Goal: Obtain resource: Download file/media

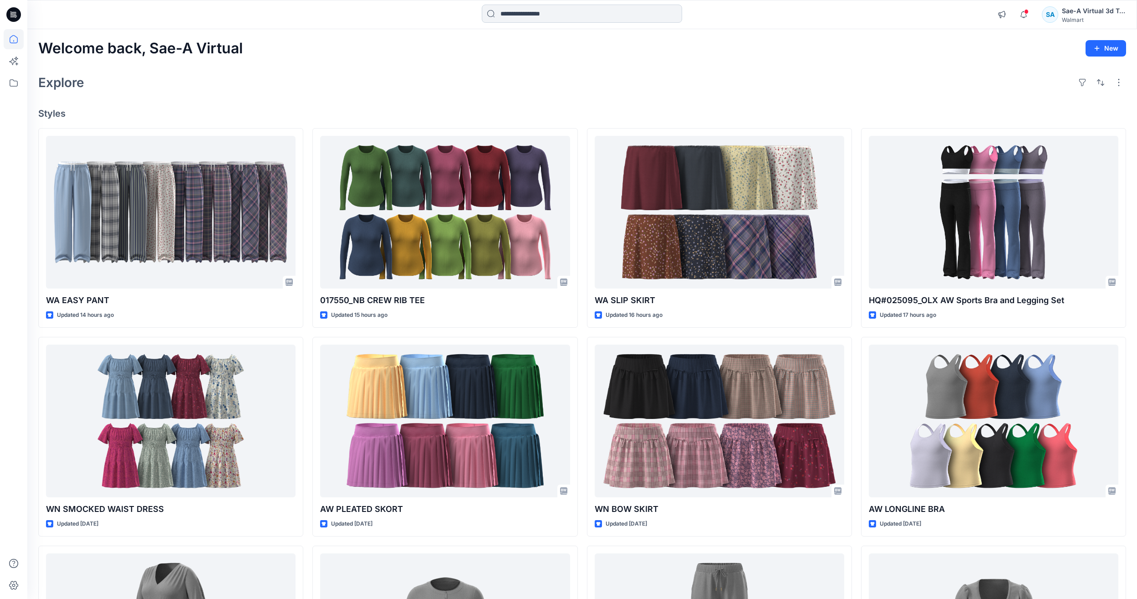
click at [543, 13] on input at bounding box center [582, 14] width 200 height 18
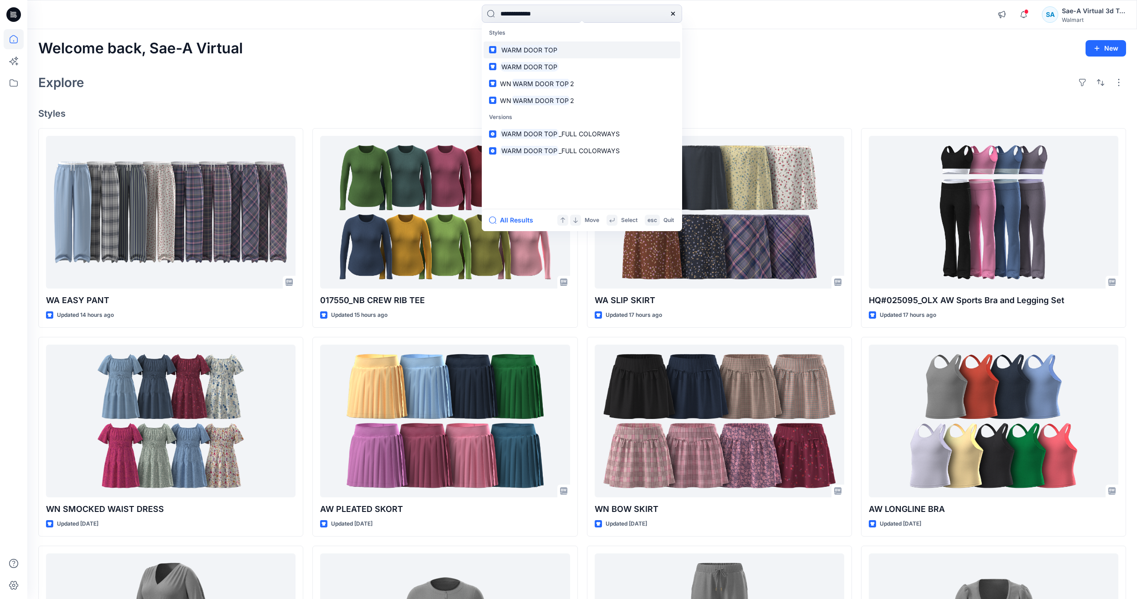
type input "**********"
click at [548, 52] on mark "WARM DOOR TOP" at bounding box center [529, 50] width 59 height 10
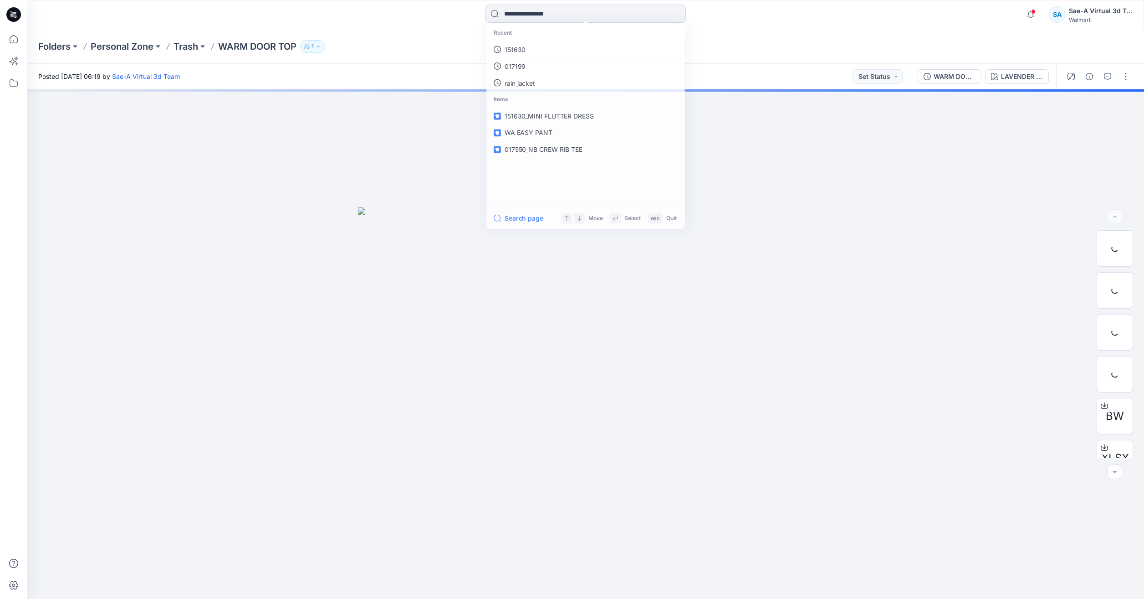
click at [609, 15] on input at bounding box center [586, 14] width 200 height 18
click at [559, 51] on link "WARM DOOR TOP" at bounding box center [585, 49] width 197 height 17
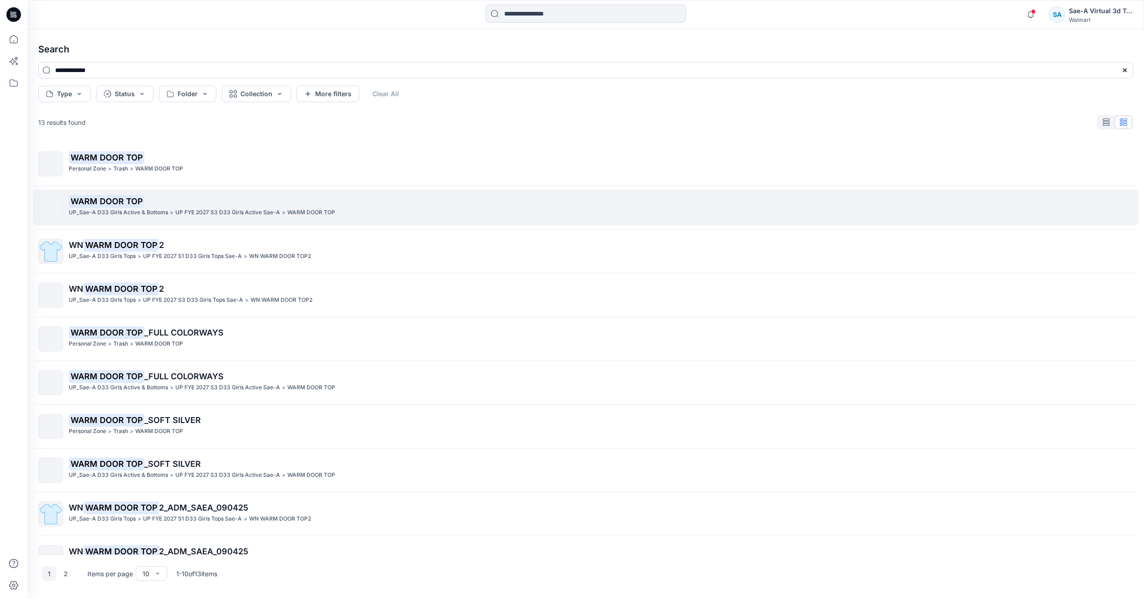
click at [118, 208] on p "UP_Sae-A D33 Girls Active & Bottoms" at bounding box center [118, 213] width 99 height 10
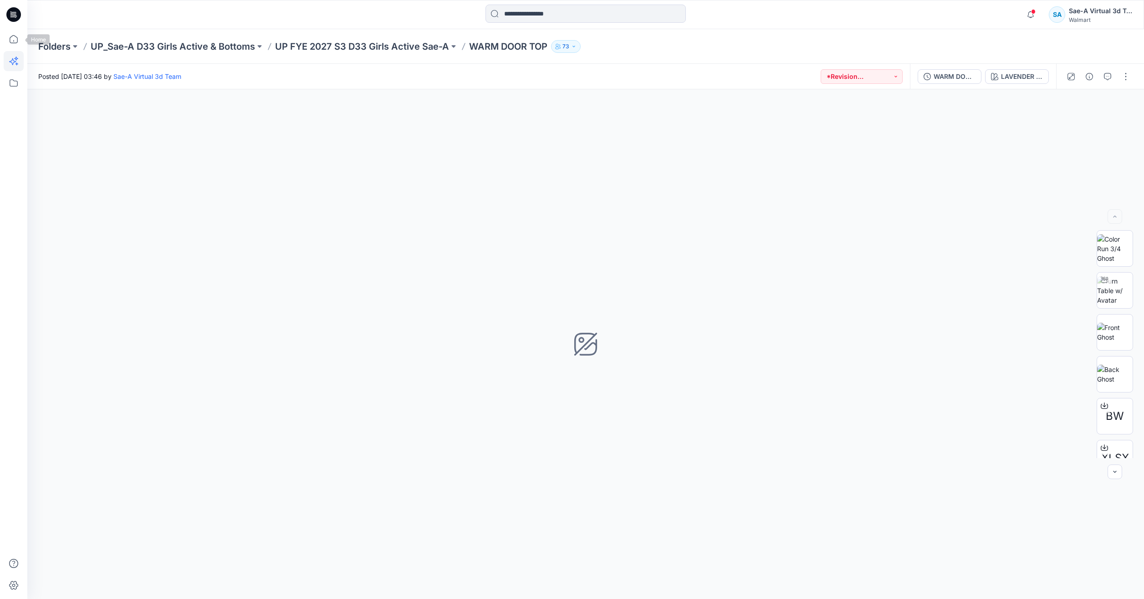
drag, startPoint x: 10, startPoint y: 39, endPoint x: 7, endPoint y: 52, distance: 13.5
click at [10, 39] on icon at bounding box center [14, 39] width 20 height 20
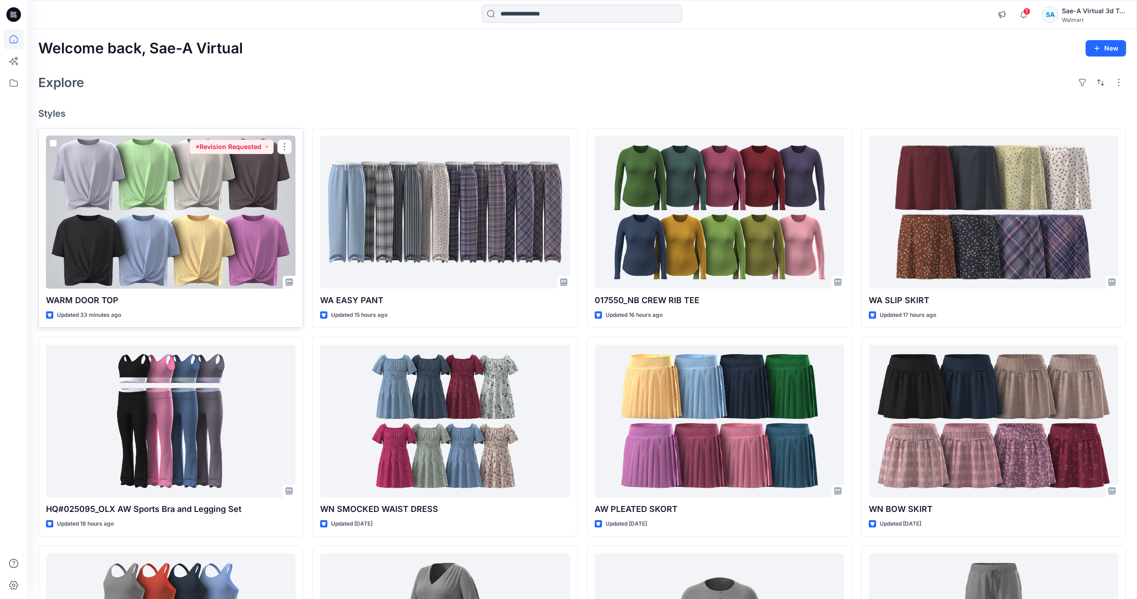
click at [145, 221] on div at bounding box center [171, 212] width 250 height 153
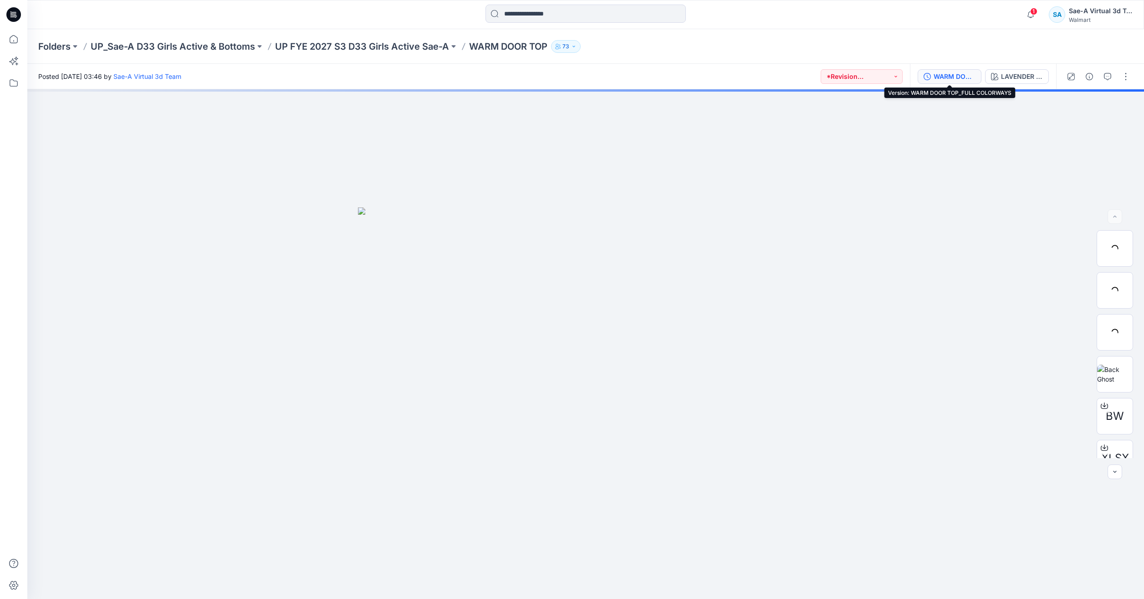
click at [945, 75] on div "WARM DOOR TOP_FULL COLORWAYS" at bounding box center [955, 77] width 42 height 10
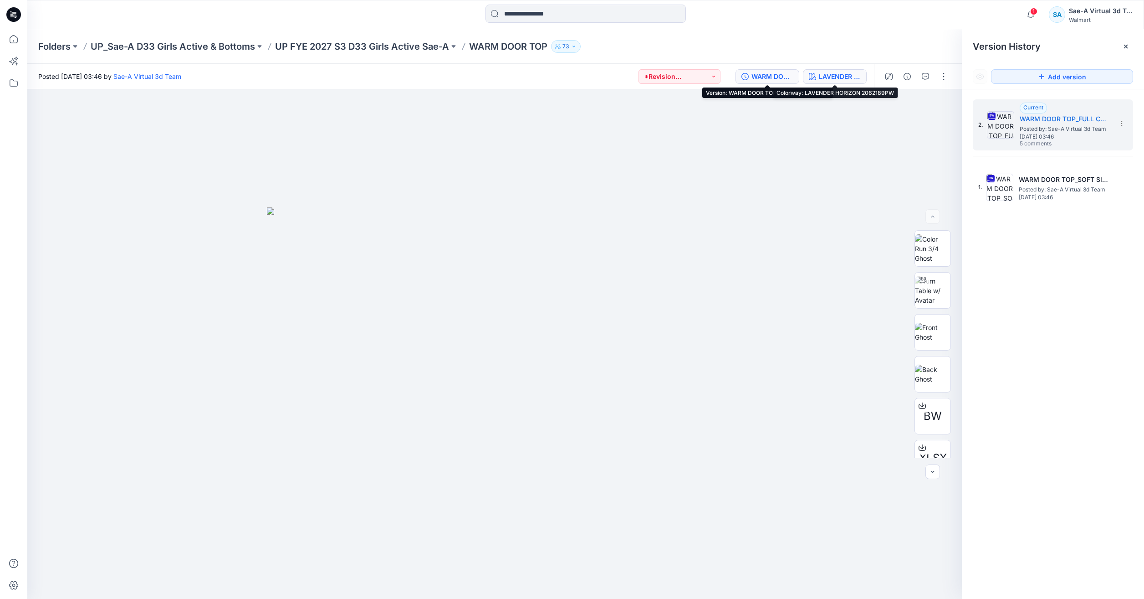
click at [836, 81] on div "LAVENDER HORIZON 2062189PW" at bounding box center [840, 77] width 42 height 10
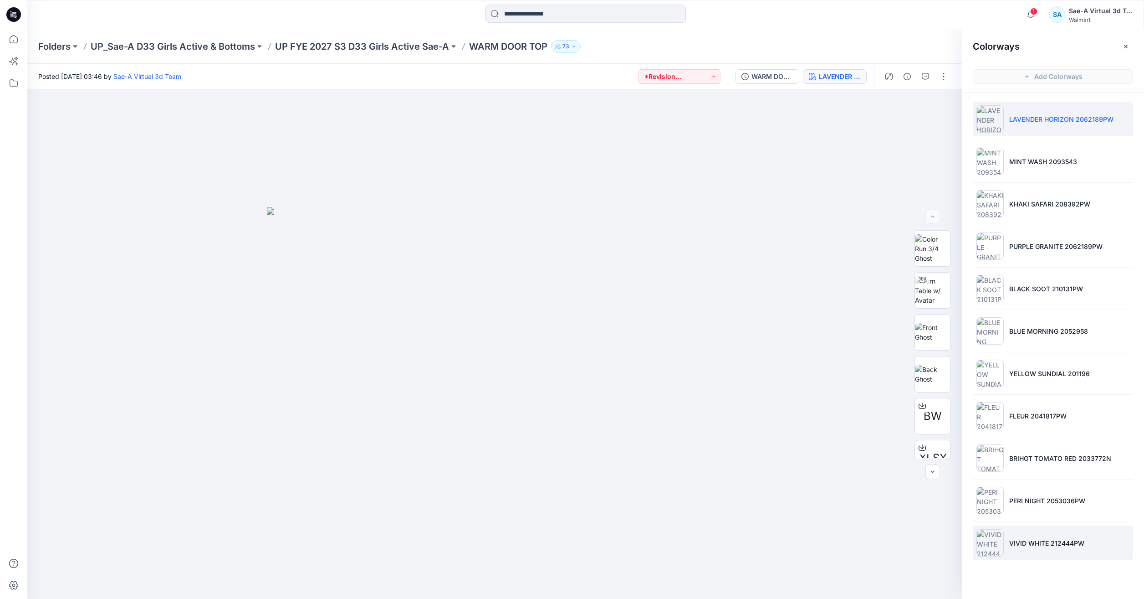
click at [1044, 548] on li "VIVID WHITE 212444PW" at bounding box center [1053, 542] width 160 height 35
click at [7, 38] on icon at bounding box center [14, 39] width 20 height 20
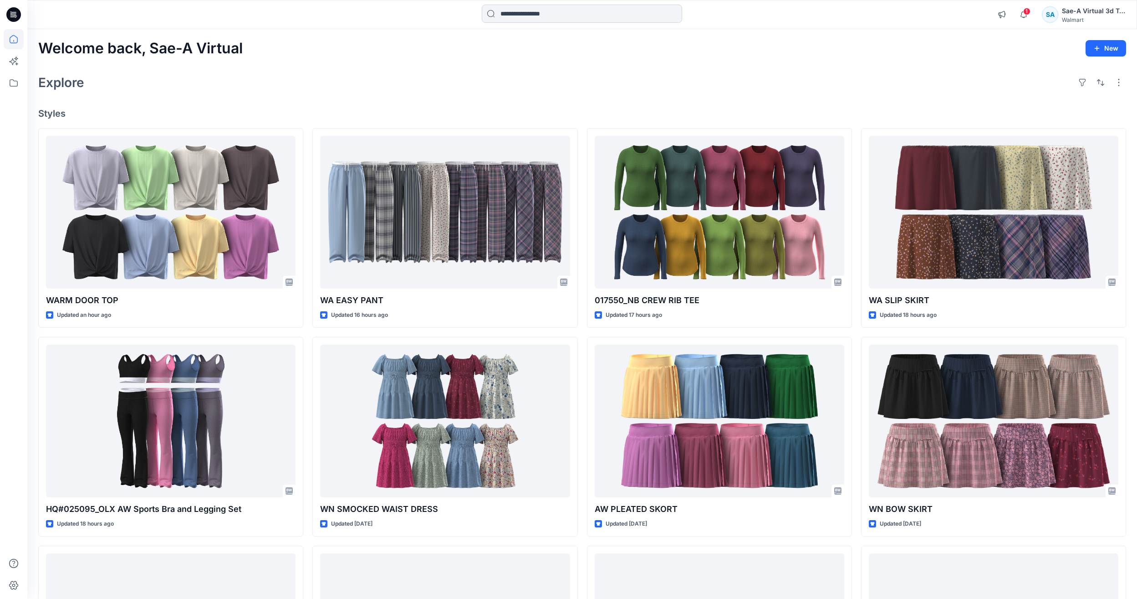
click at [553, 6] on input at bounding box center [582, 14] width 200 height 18
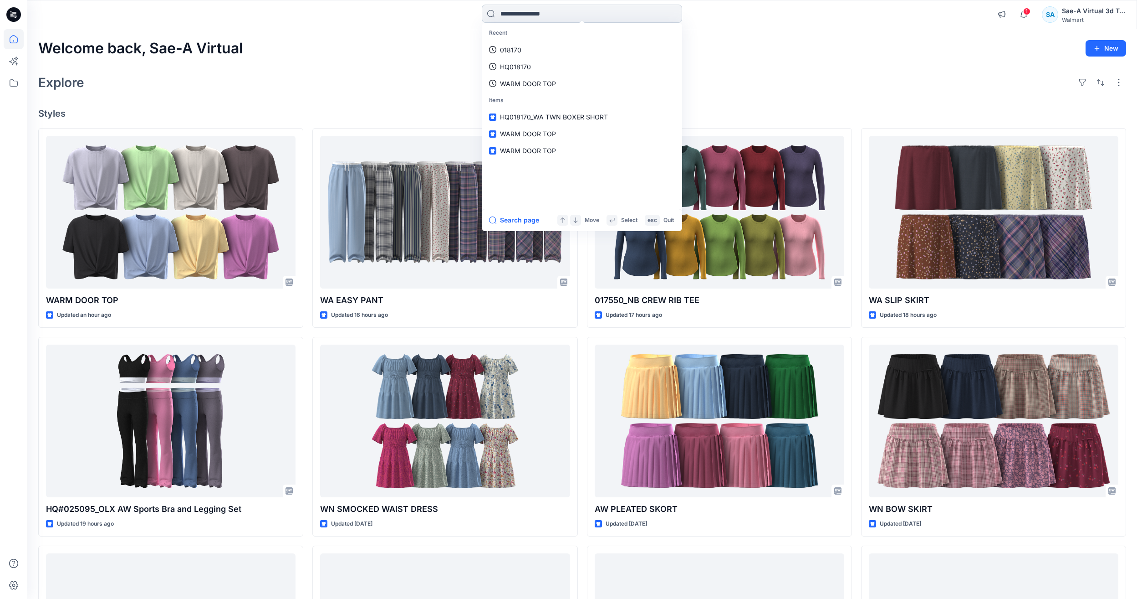
paste input "**********"
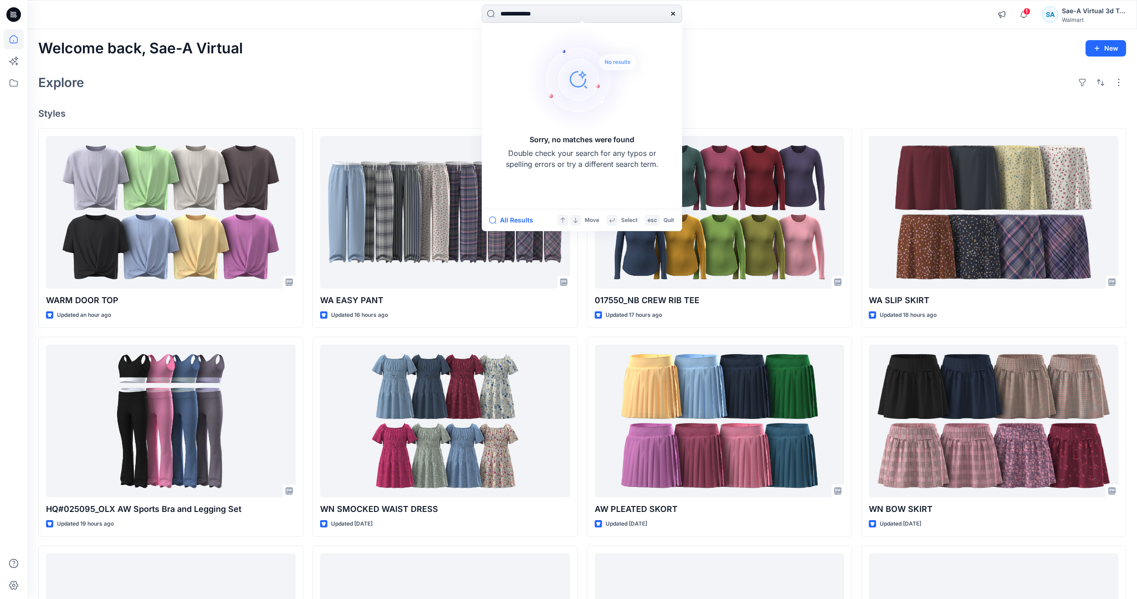
drag, startPoint x: 523, startPoint y: 15, endPoint x: 363, endPoint y: 34, distance: 161.5
click at [363, 34] on div "**********" at bounding box center [568, 394] width 1137 height 788
type input "******"
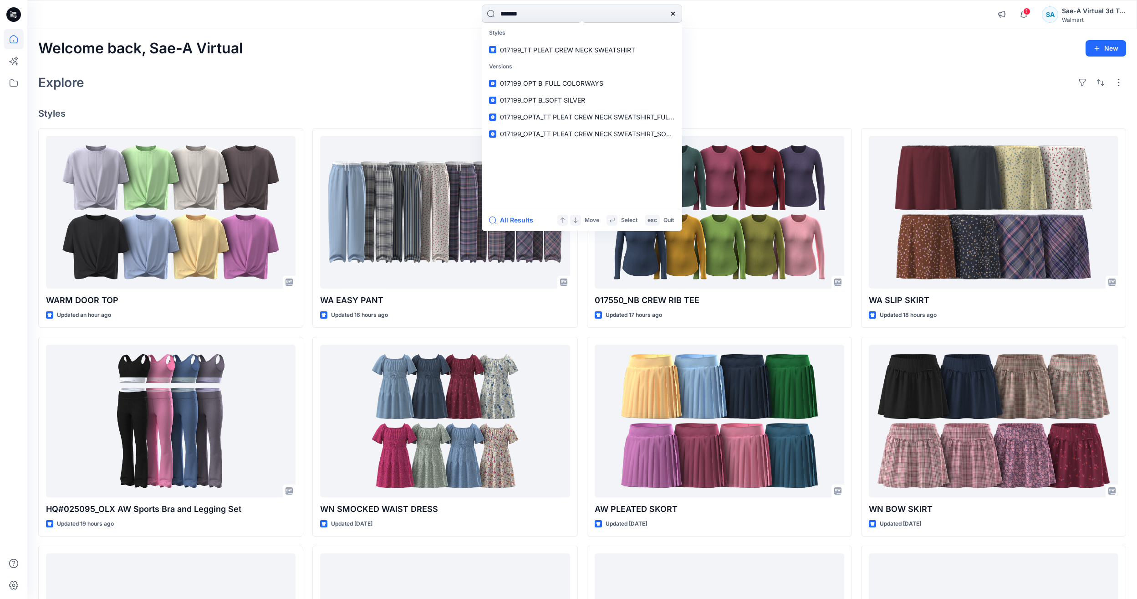
click at [554, 16] on input "******" at bounding box center [582, 14] width 200 height 18
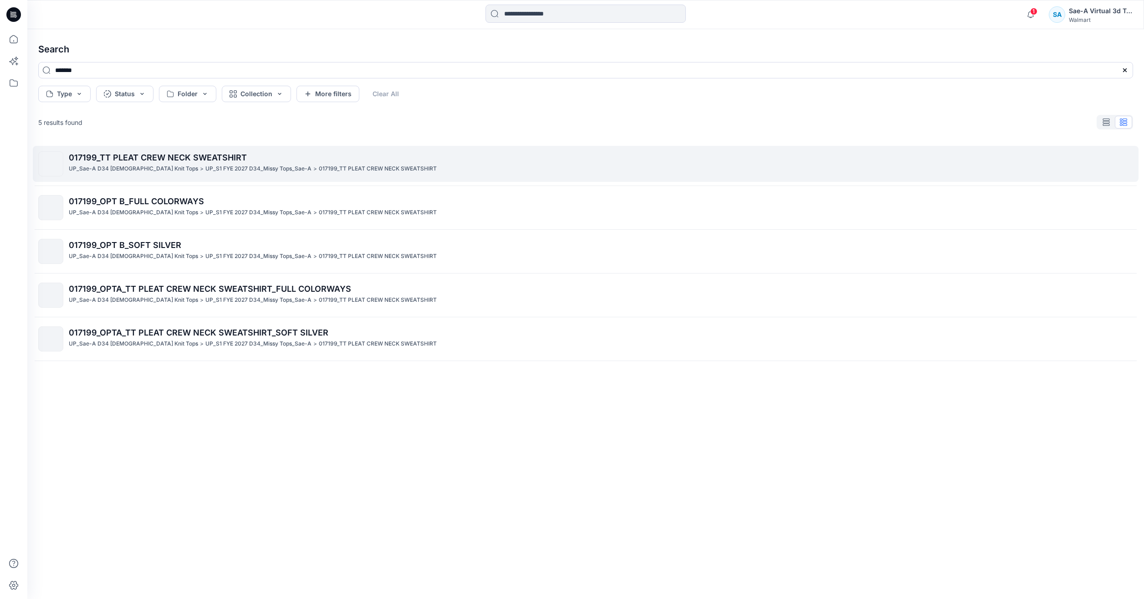
click at [274, 148] on link "017199_TT PLEAT CREW NECK SWEATSHIRT UP_Sae-A D34 Ladies Knit Tops > UP_S1 FYE …" at bounding box center [586, 164] width 1106 height 36
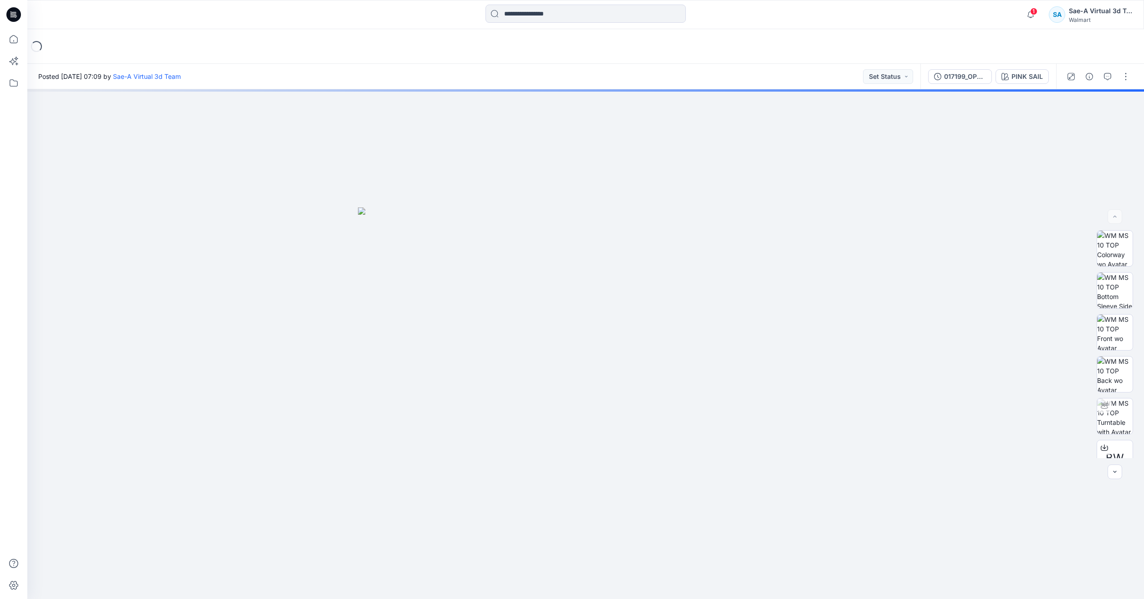
click at [966, 86] on div "017199_OPT B_FULL COLORWAYS PINK SAIL" at bounding box center [989, 77] width 136 height 26
click at [963, 77] on div "017199_OPT B_FULL COLORWAYS" at bounding box center [965, 77] width 42 height 10
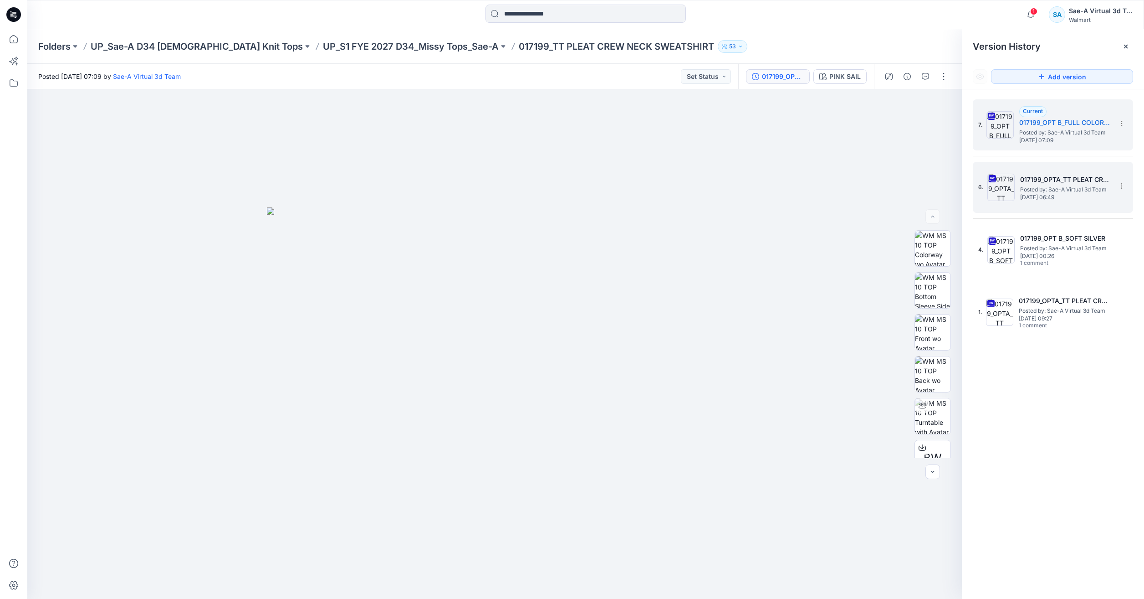
click at [1057, 200] on span "Monday, June 16, 2025 06:49" at bounding box center [1065, 197] width 91 height 6
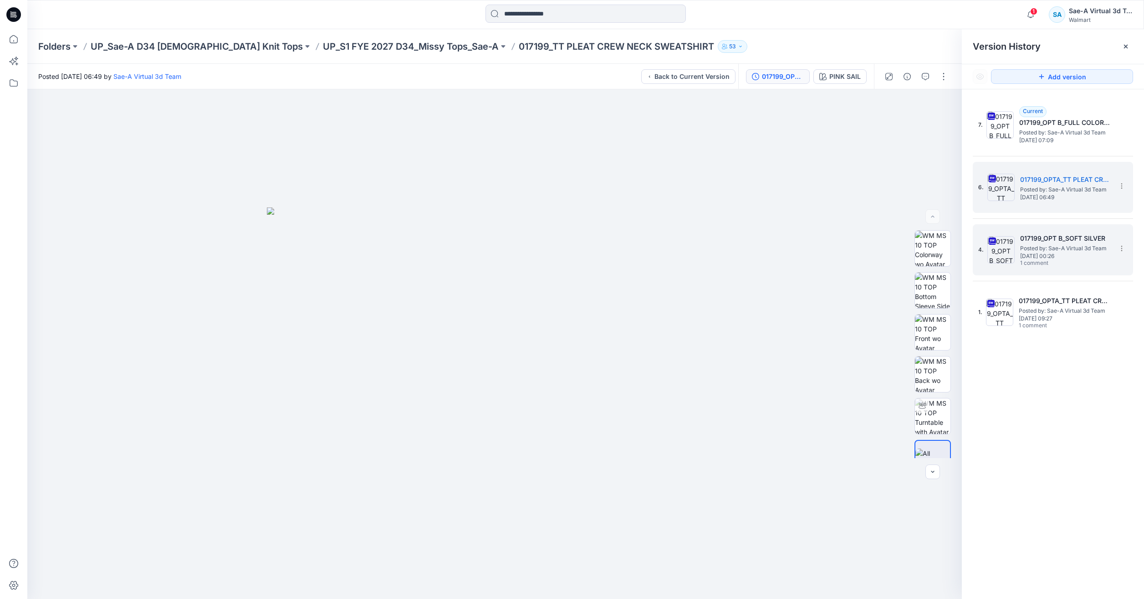
click at [1097, 251] on span "Posted by: Sae-A Virtual 3d Team" at bounding box center [1065, 248] width 91 height 9
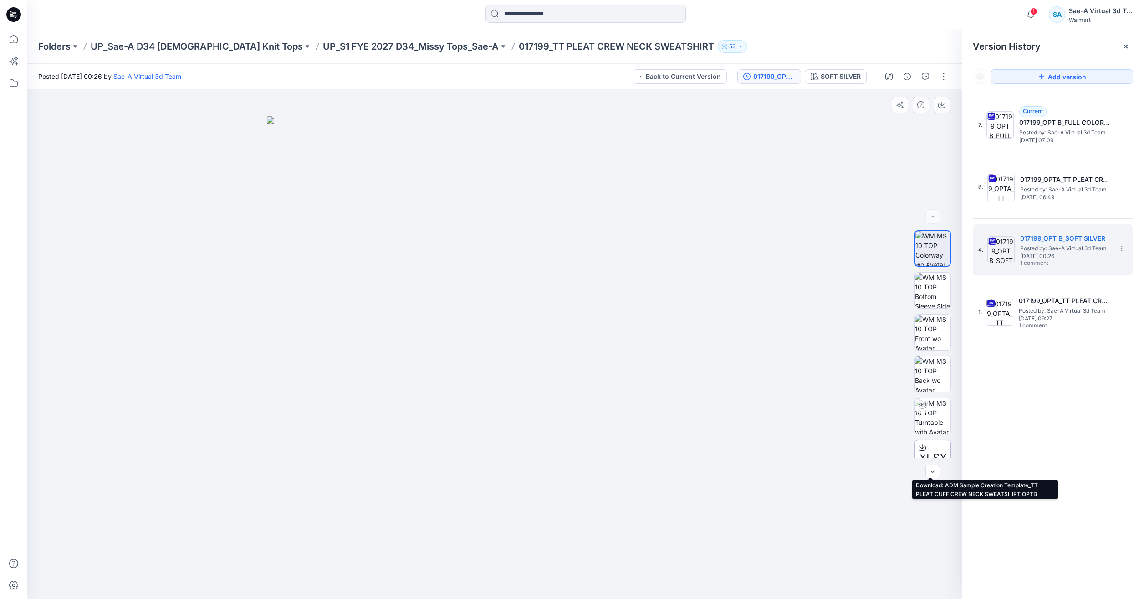
drag, startPoint x: 942, startPoint y: 444, endPoint x: 937, endPoint y: 445, distance: 4.8
click at [937, 445] on div "XLSX" at bounding box center [933, 458] width 36 height 36
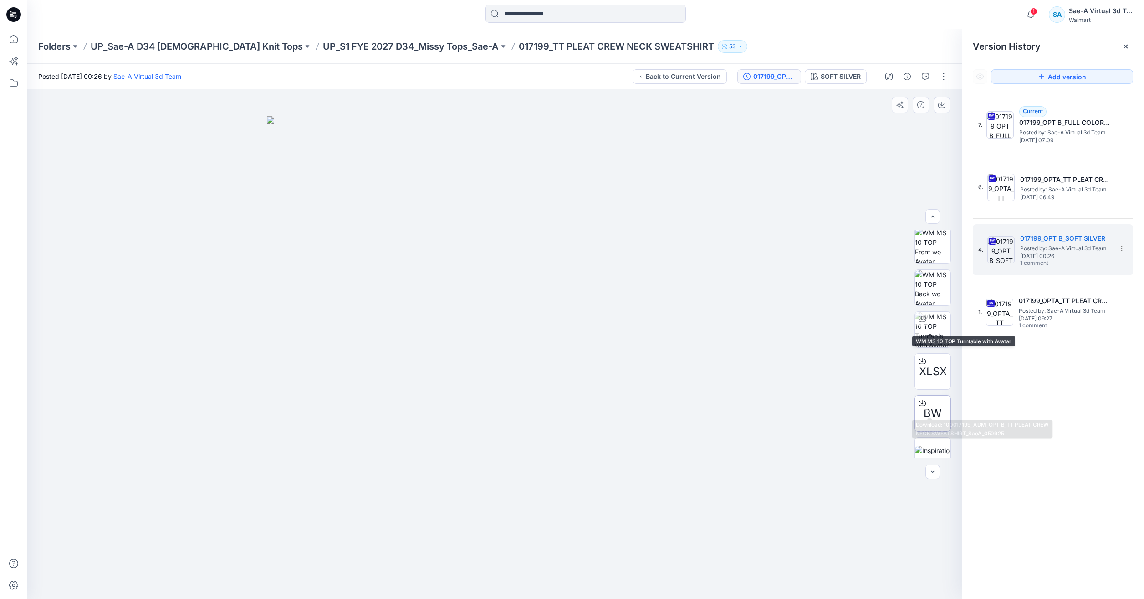
scroll to position [102, 0]
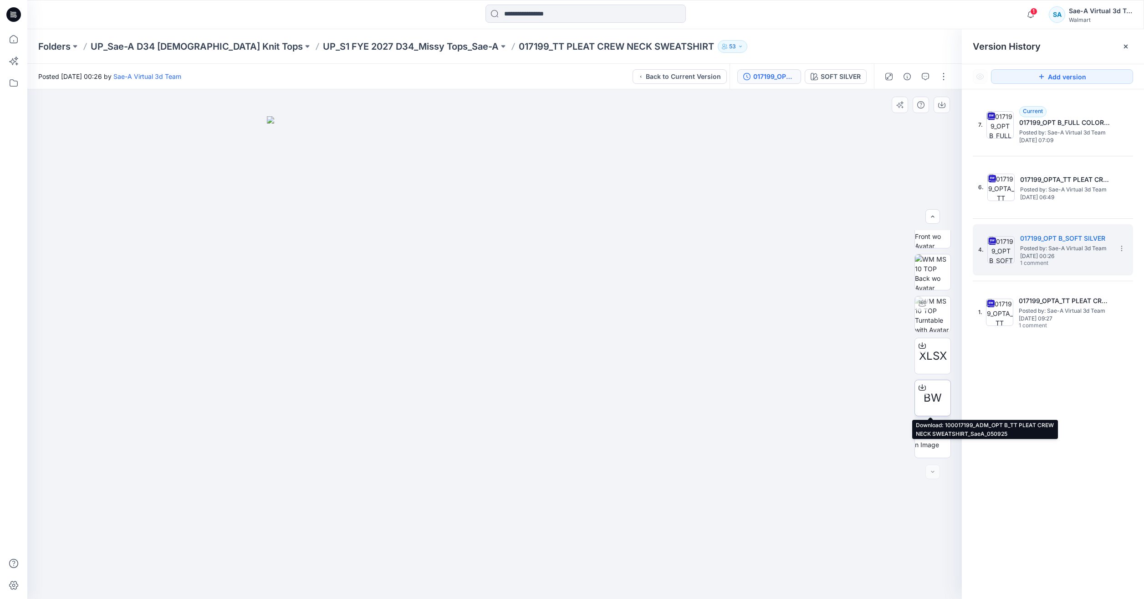
click at [928, 389] on div "BW" at bounding box center [933, 397] width 36 height 36
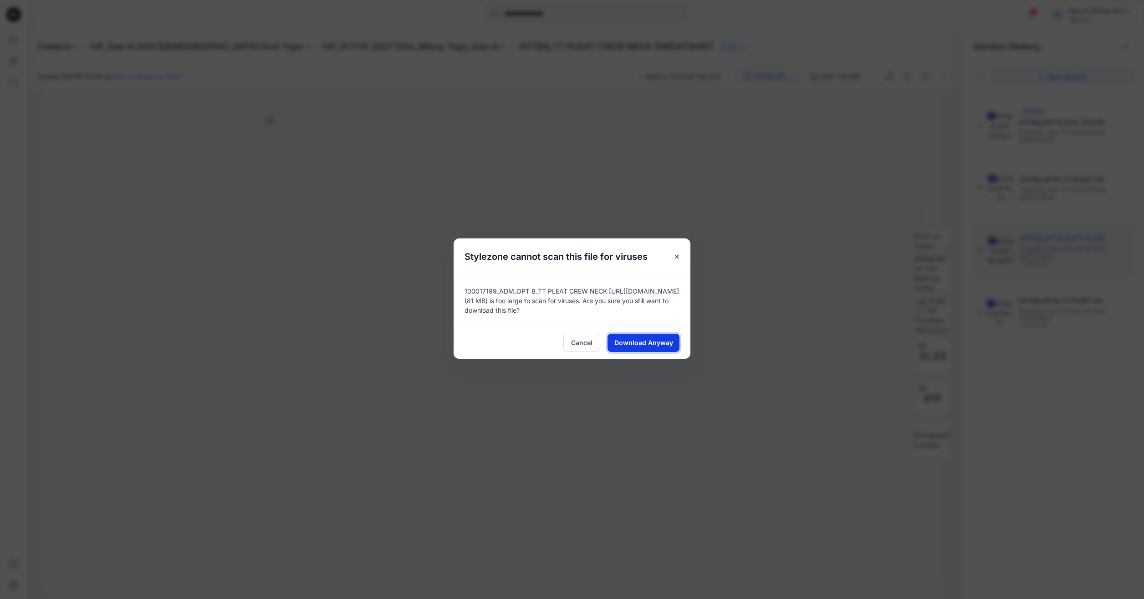
click at [645, 343] on span "Download Anyway" at bounding box center [643, 343] width 59 height 10
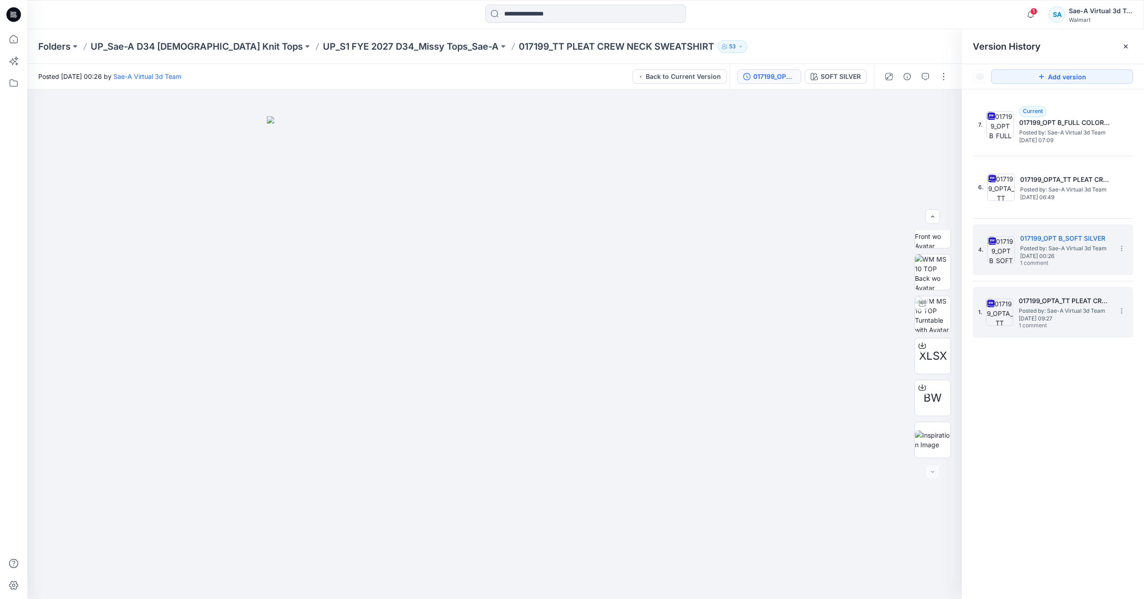
click at [1035, 320] on span "Thursday, May 08, 2025 09:27" at bounding box center [1064, 318] width 91 height 6
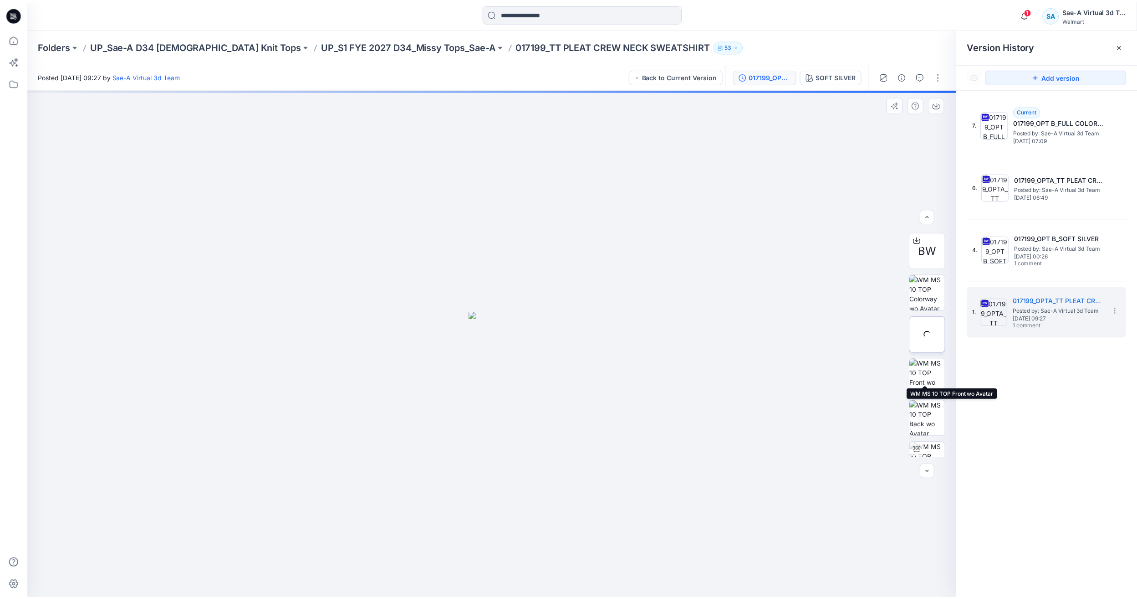
scroll to position [91, 0]
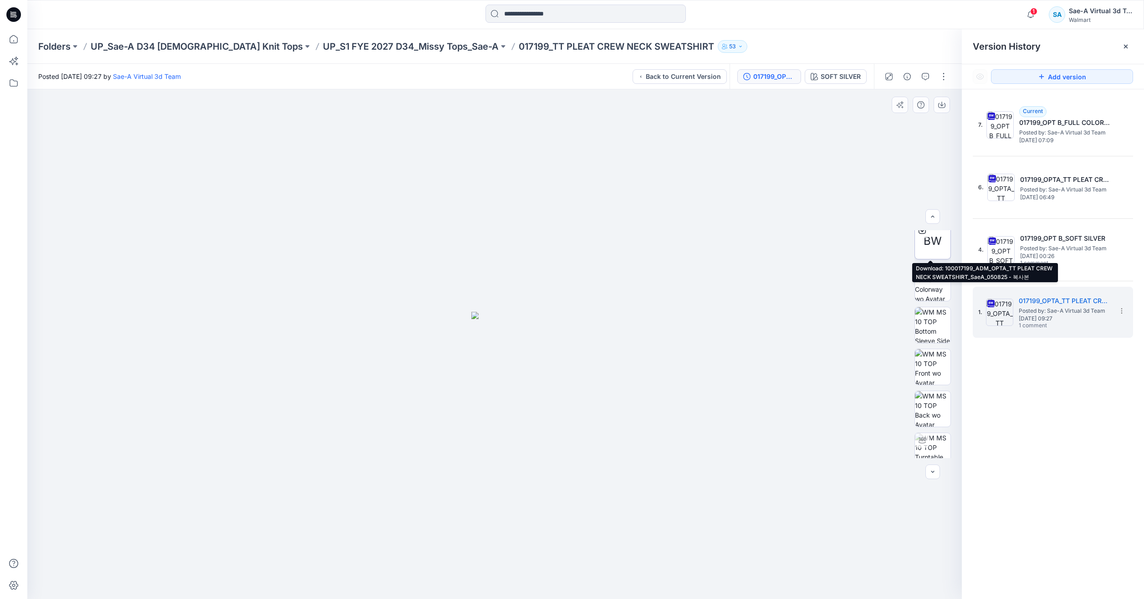
click at [925, 240] on span "BW" at bounding box center [933, 241] width 18 height 16
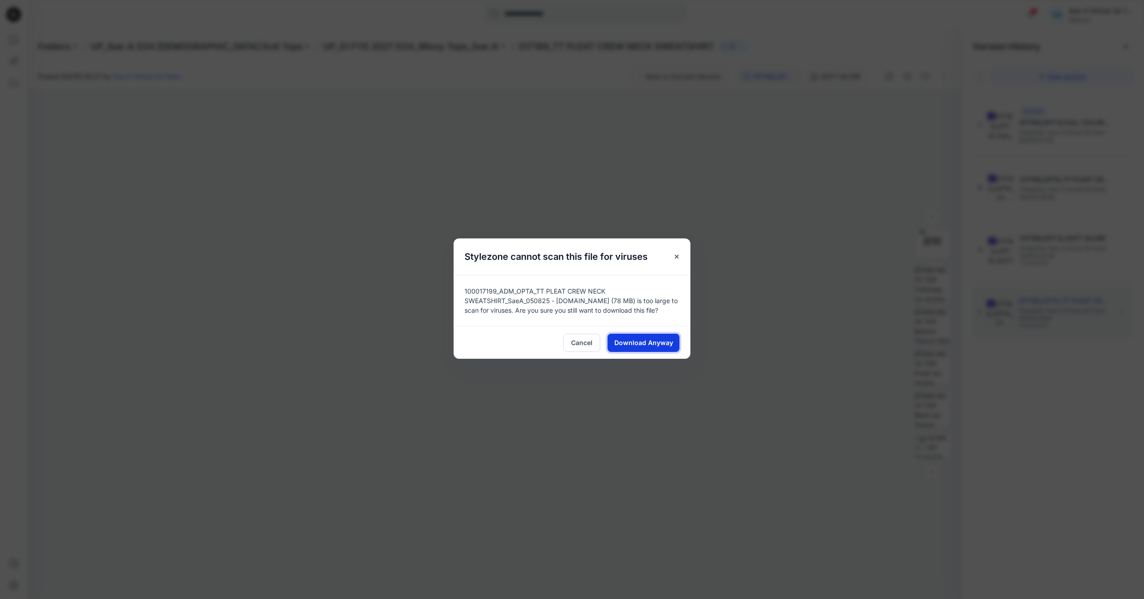
click at [646, 346] on span "Download Anyway" at bounding box center [643, 343] width 59 height 10
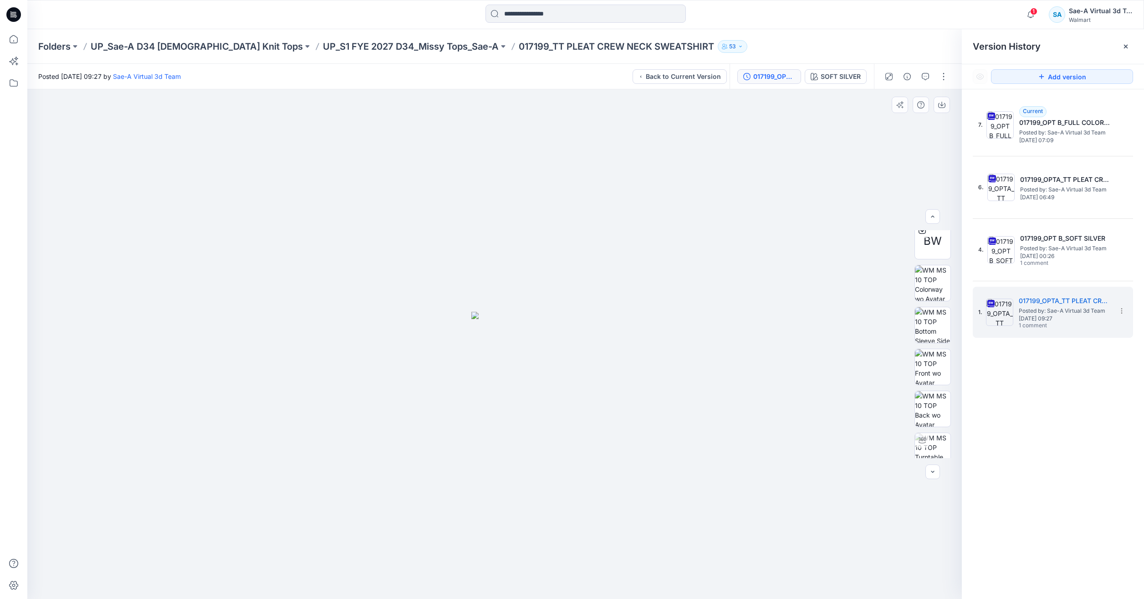
drag, startPoint x: 915, startPoint y: 187, endPoint x: 934, endPoint y: 138, distance: 52.4
click at [915, 187] on div at bounding box center [494, 343] width 935 height 509
click at [832, 82] on button "SOFT SILVER" at bounding box center [836, 76] width 62 height 15
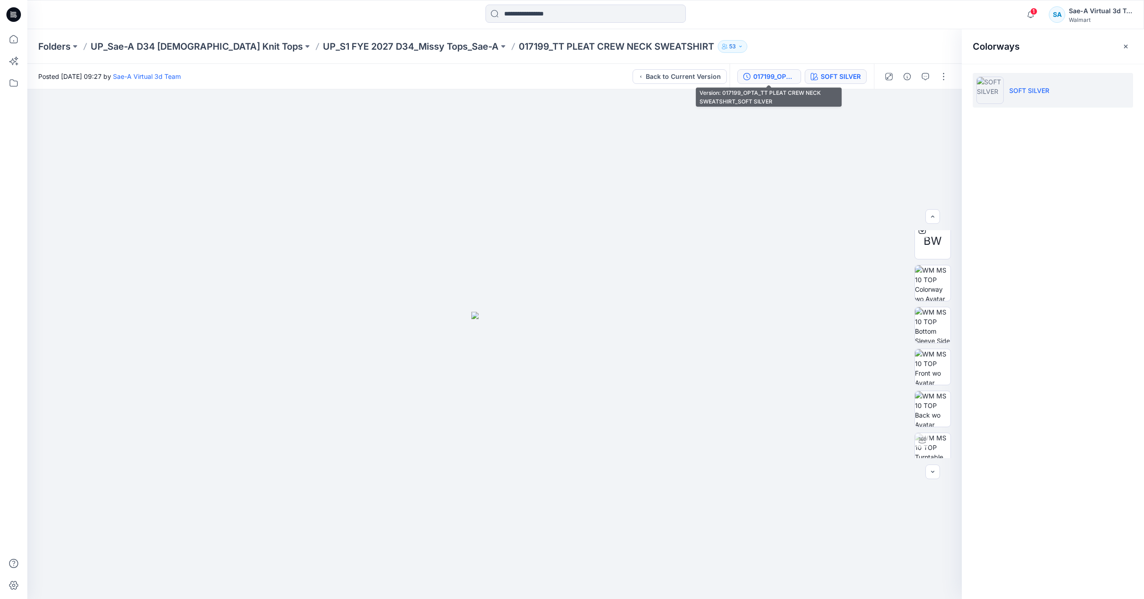
click at [777, 76] on div "017199_OPTA_TT PLEAT CREW NECK SWEATSHIRT_SOFT SILVER" at bounding box center [774, 77] width 42 height 10
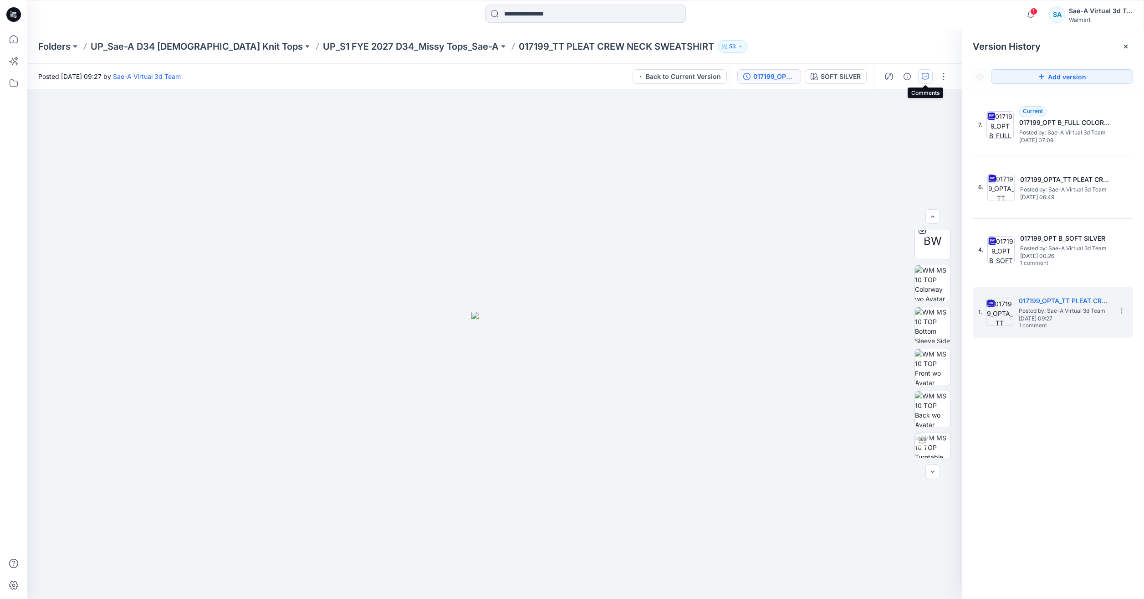
click at [924, 73] on icon "button" at bounding box center [925, 76] width 7 height 7
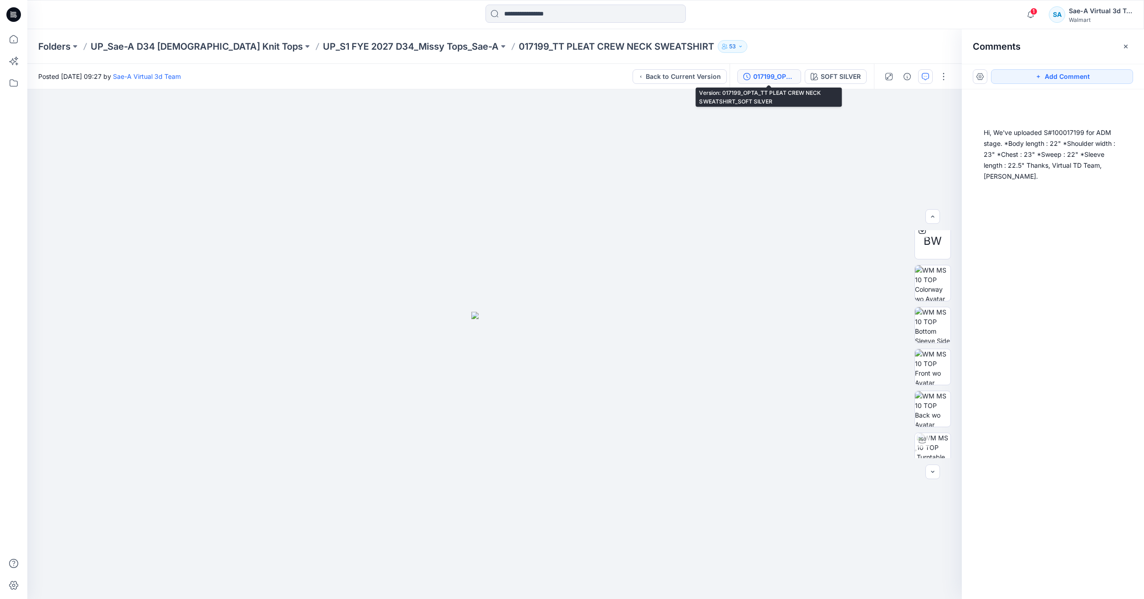
click at [786, 80] on div "017199_OPTA_TT PLEAT CREW NECK SWEATSHIRT_SOFT SILVER" at bounding box center [774, 77] width 42 height 10
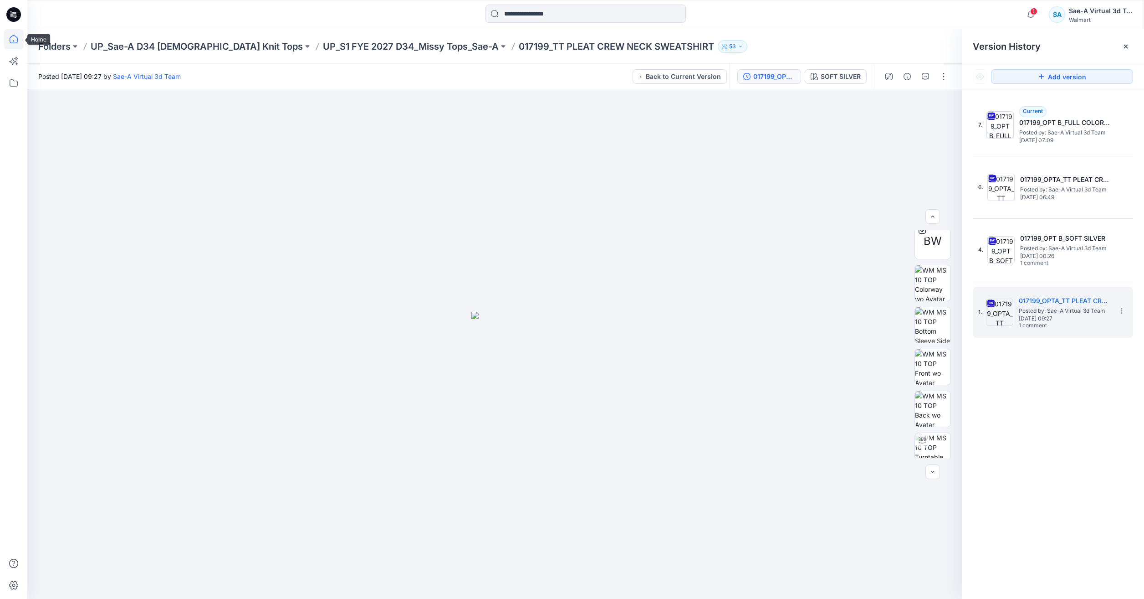
click at [17, 43] on icon at bounding box center [14, 39] width 20 height 20
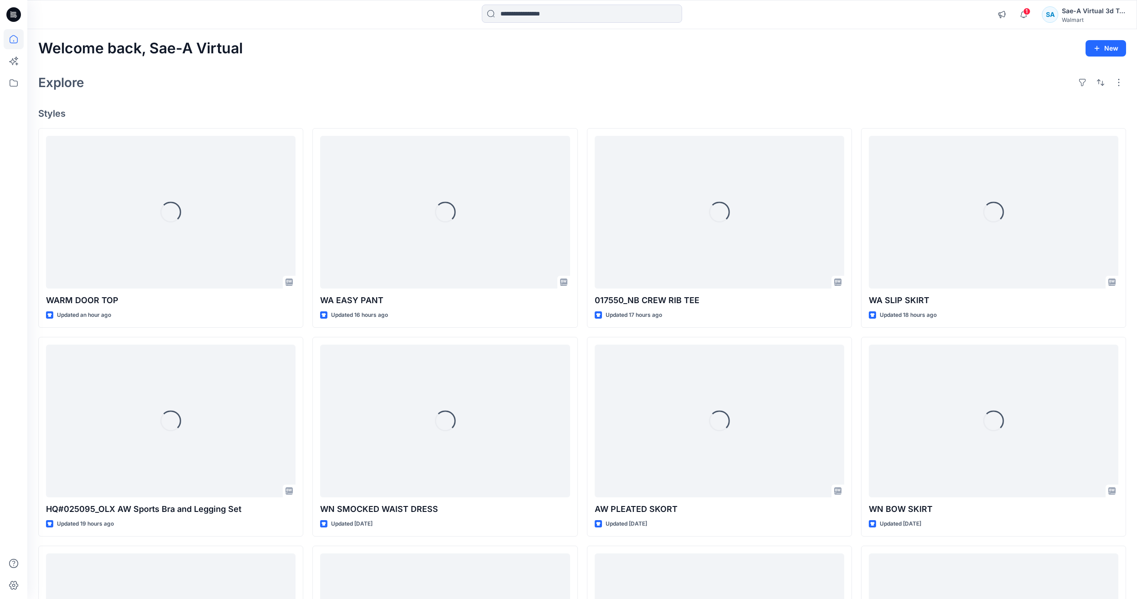
click at [30, 260] on div "Welcome back, Sae-A Virtual New Explore Styles Loading... WARM DOOR TOP Updated…" at bounding box center [582, 408] width 1110 height 759
